Goal: Information Seeking & Learning: Learn about a topic

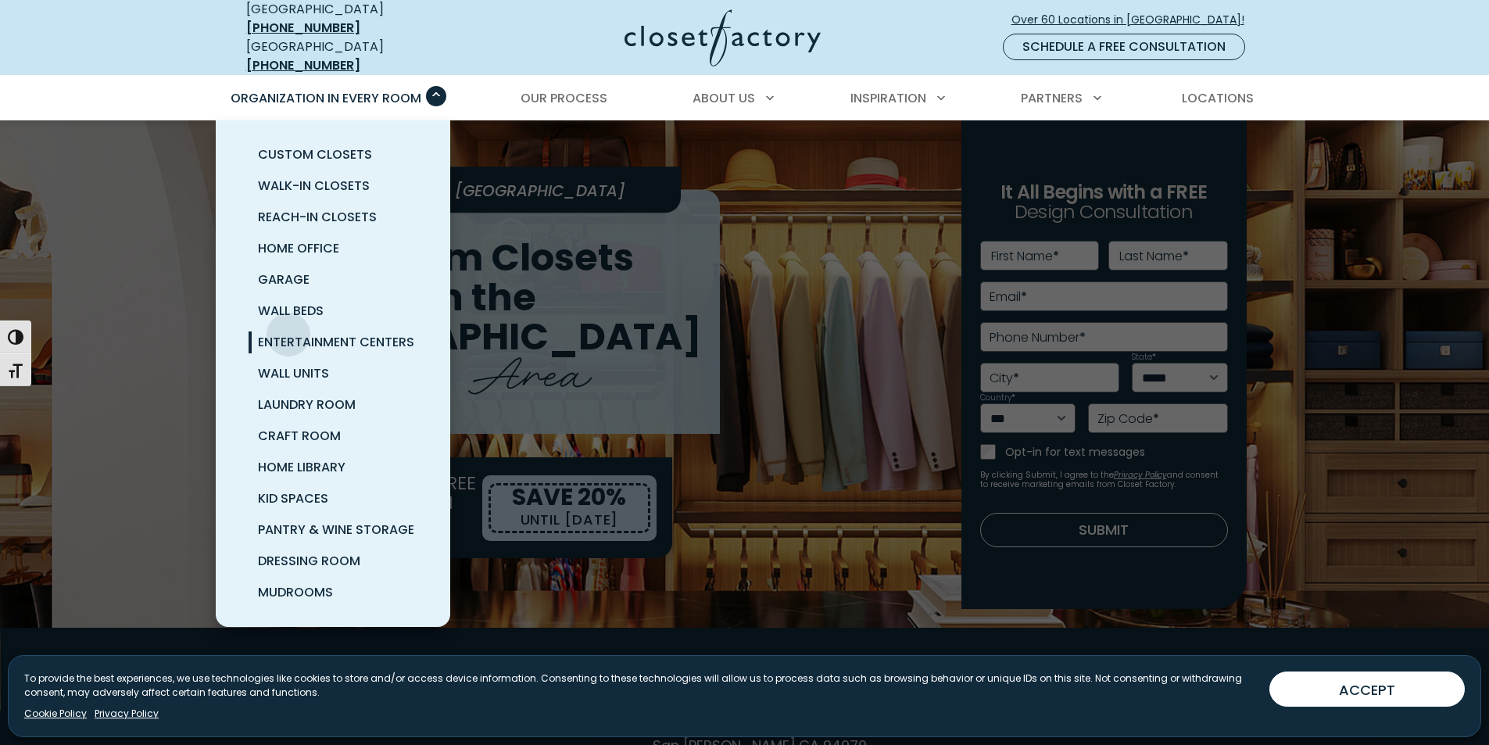
click at [288, 333] on span "Entertainment Centers" at bounding box center [336, 342] width 156 height 18
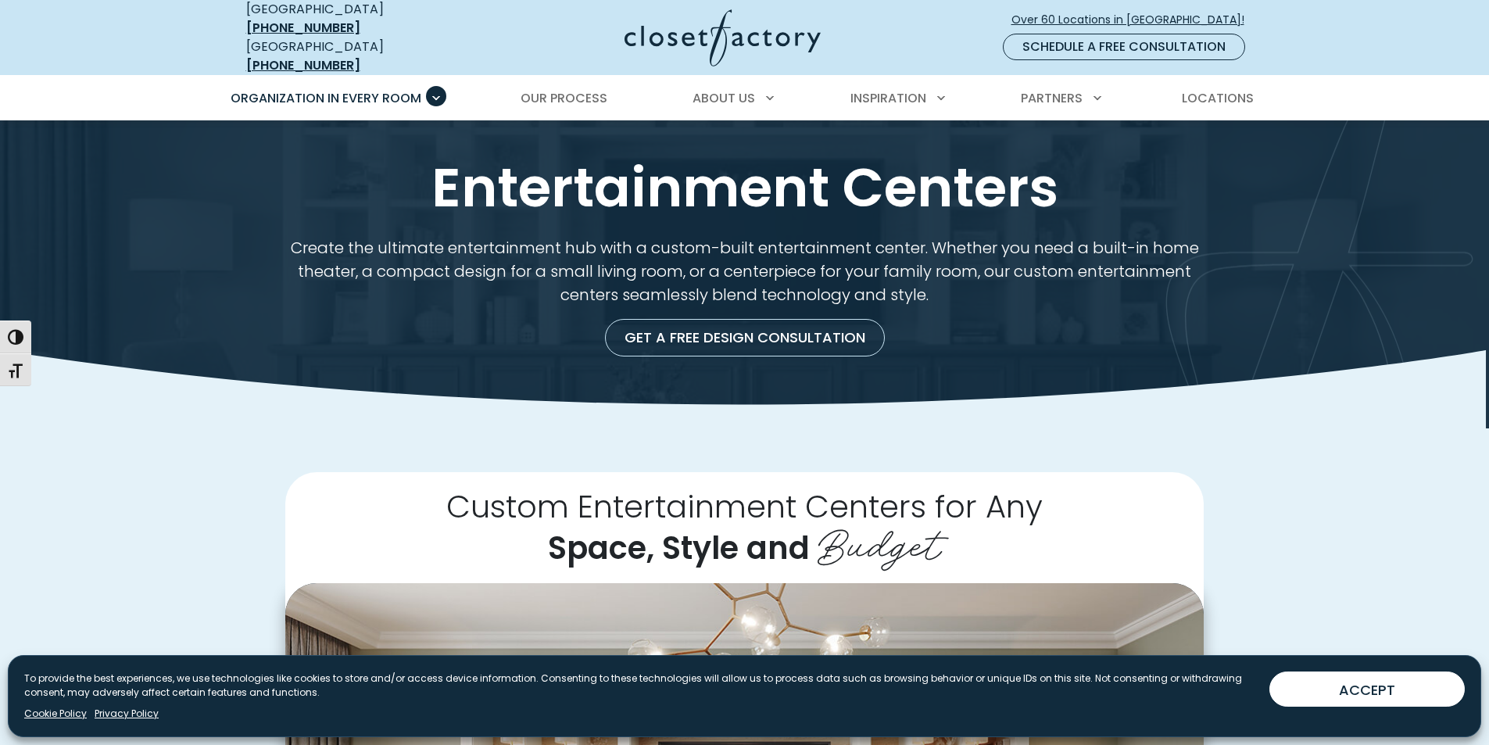
drag, startPoint x: 1497, startPoint y: 127, endPoint x: 1500, endPoint y: 3, distance: 124.3
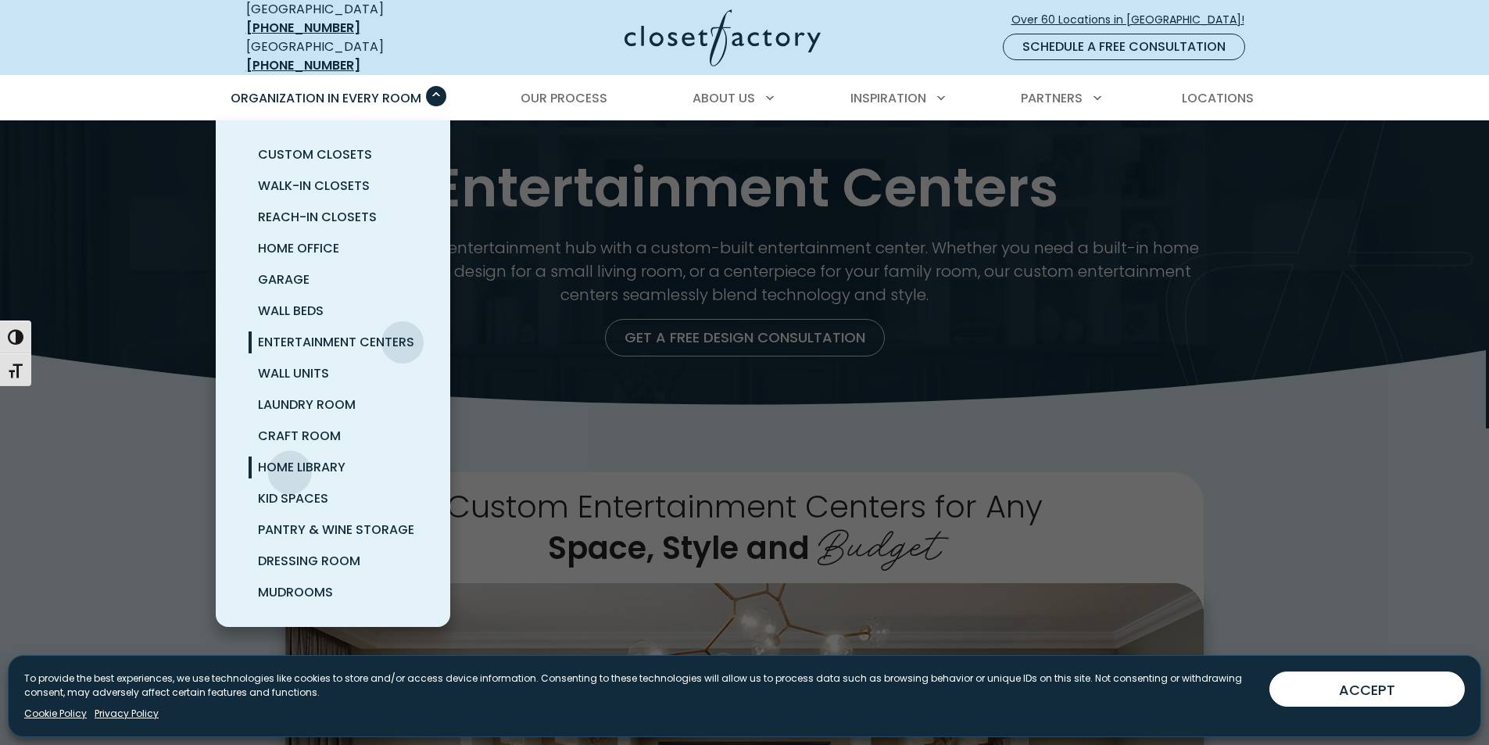
click at [292, 458] on span "Home Library" at bounding box center [302, 467] width 88 height 18
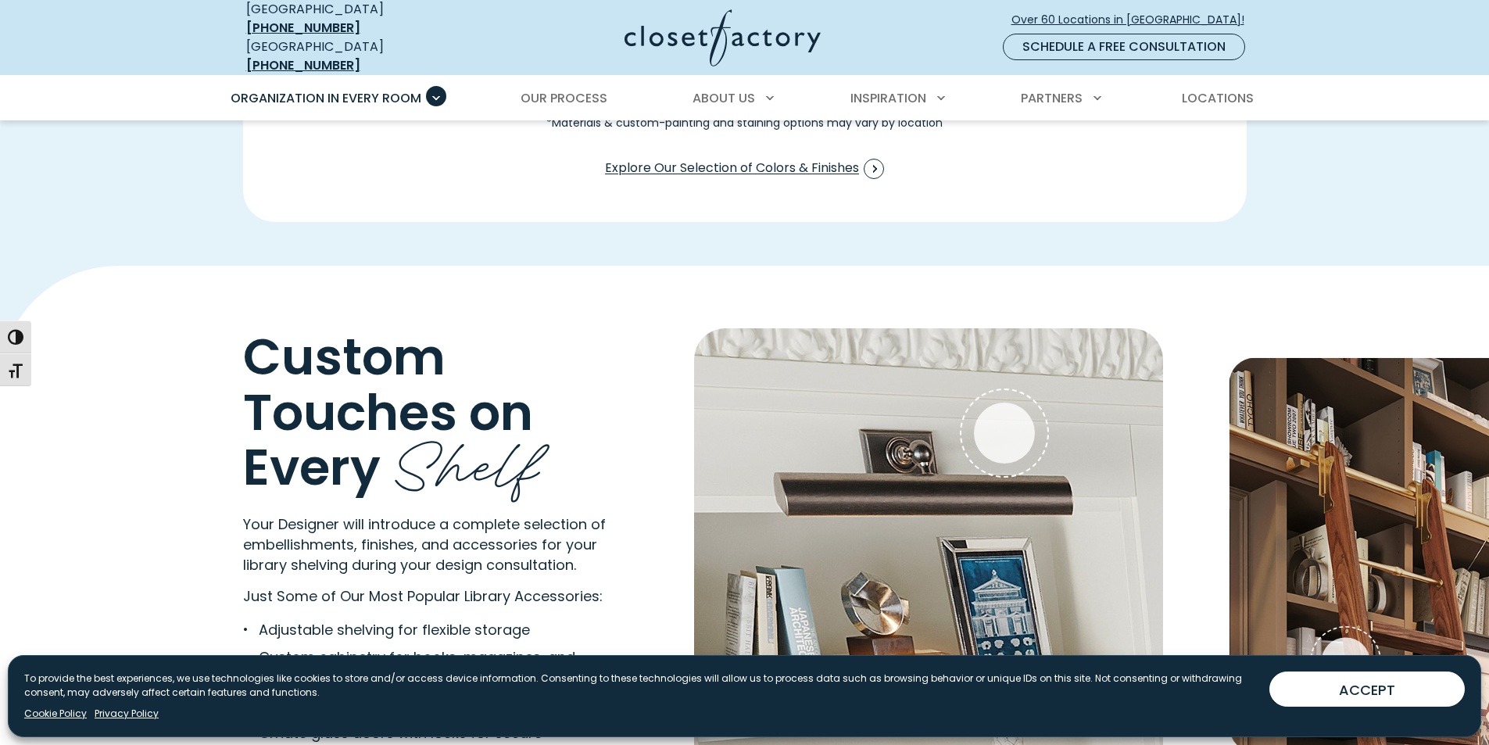
scroll to position [3153, 0]
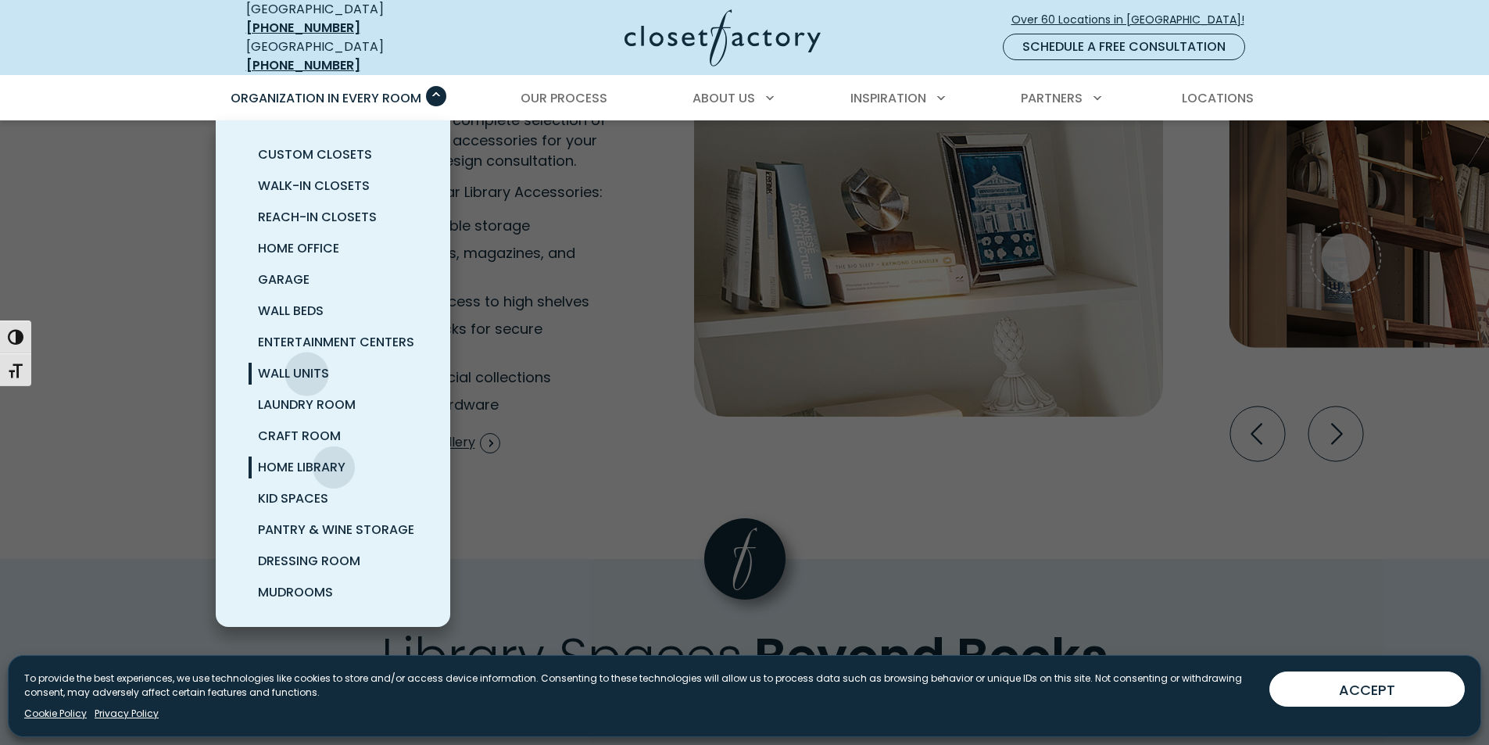
click at [299, 364] on span "Wall Units" at bounding box center [293, 373] width 71 height 18
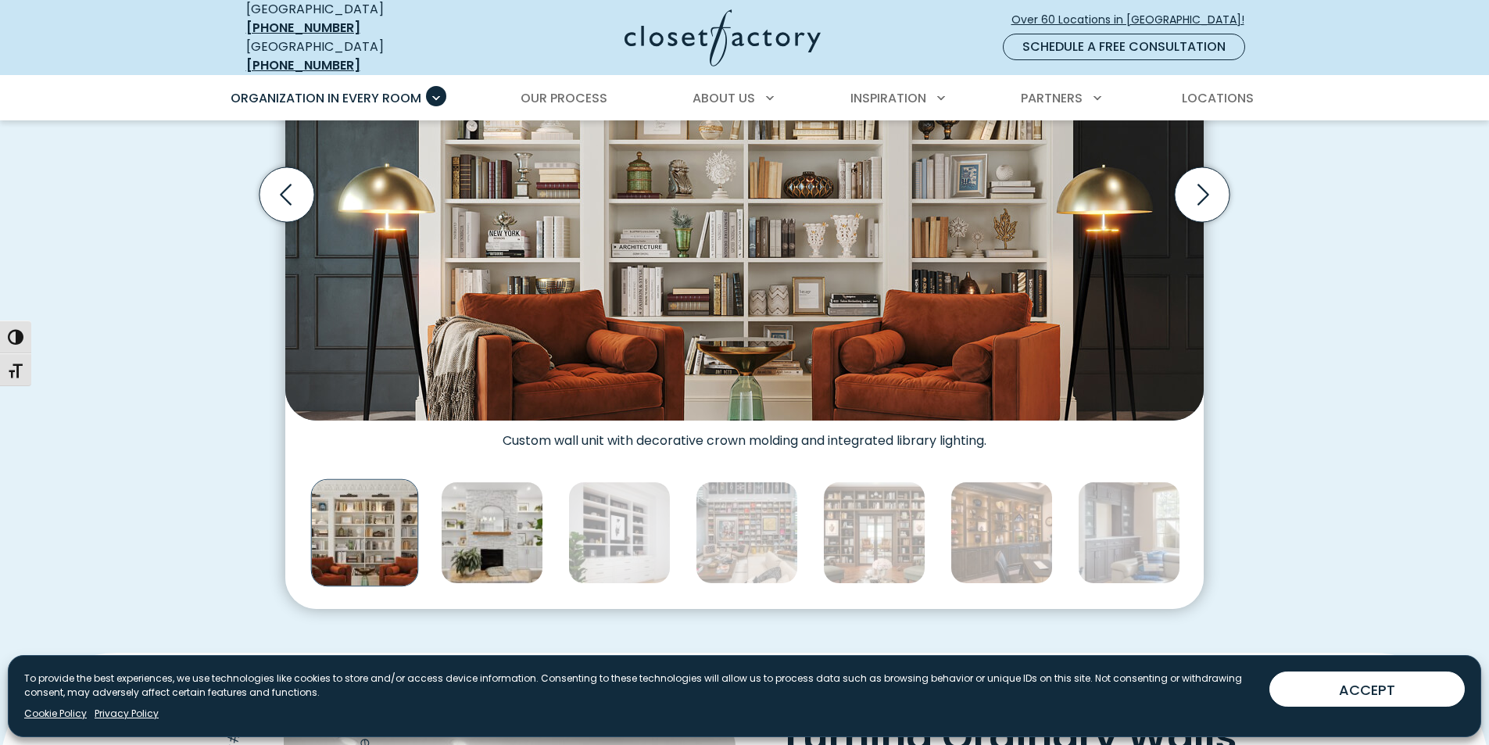
click at [519, 550] on img "Thumbnail Gallery" at bounding box center [492, 533] width 102 height 102
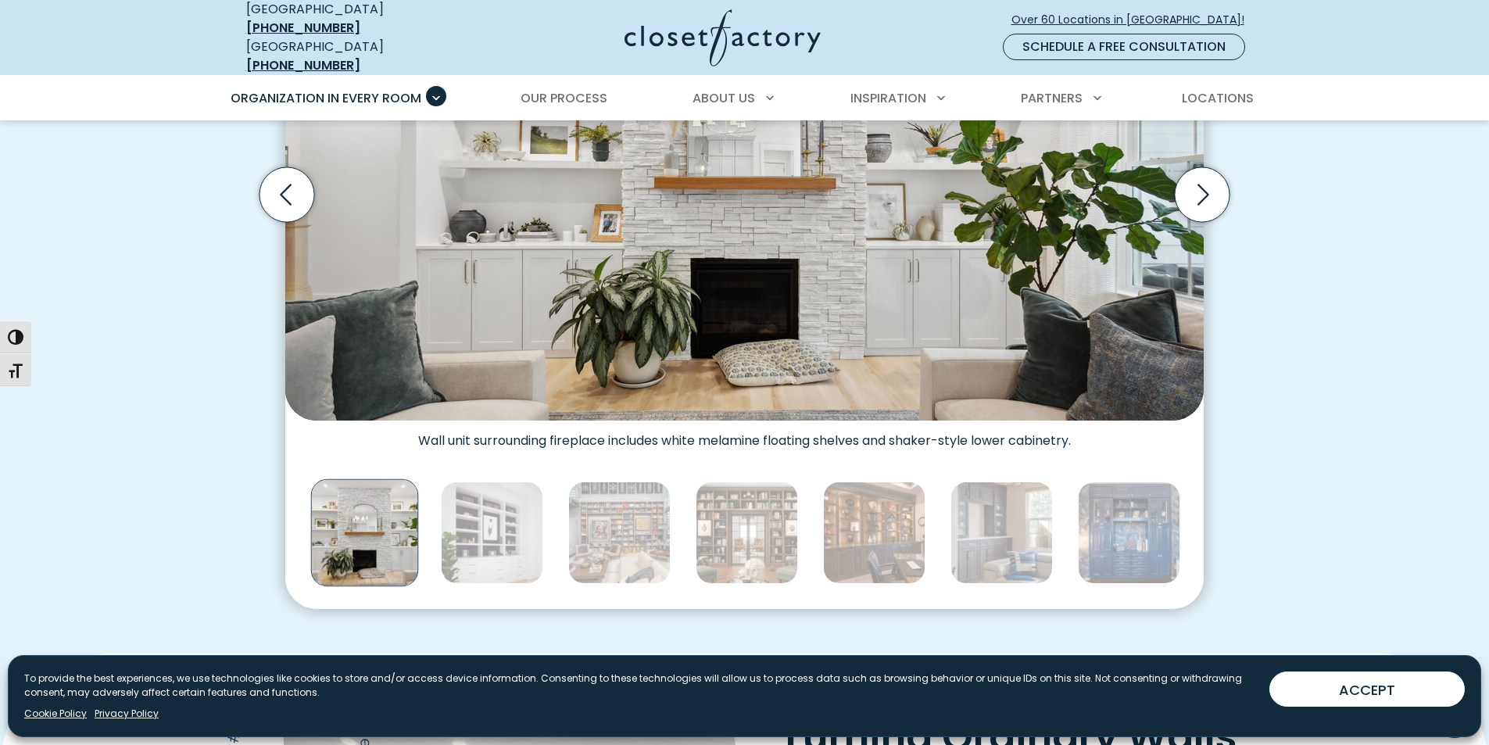
scroll to position [426, 0]
